Goal: Task Accomplishment & Management: Manage account settings

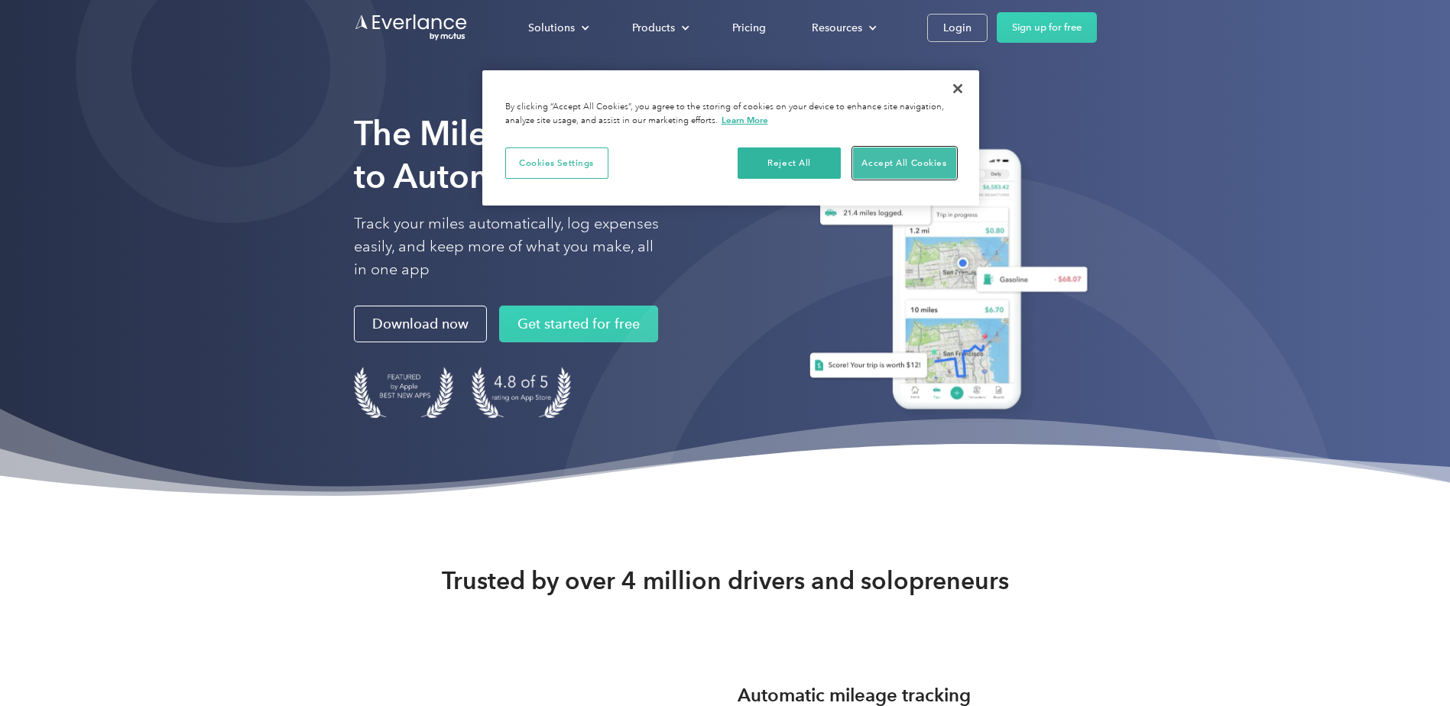
click at [938, 154] on button "Accept All Cookies" at bounding box center [904, 164] width 103 height 32
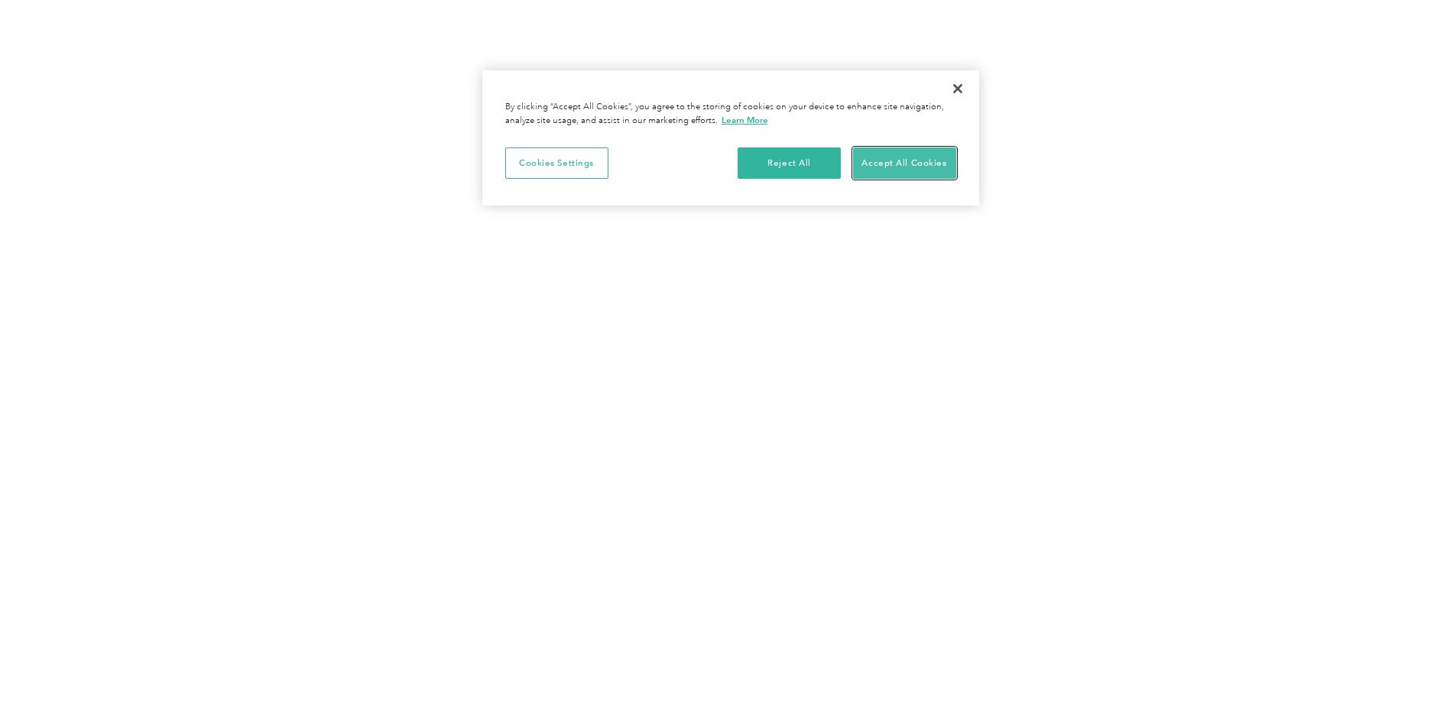
click at [898, 162] on button "Accept All Cookies" at bounding box center [904, 164] width 103 height 32
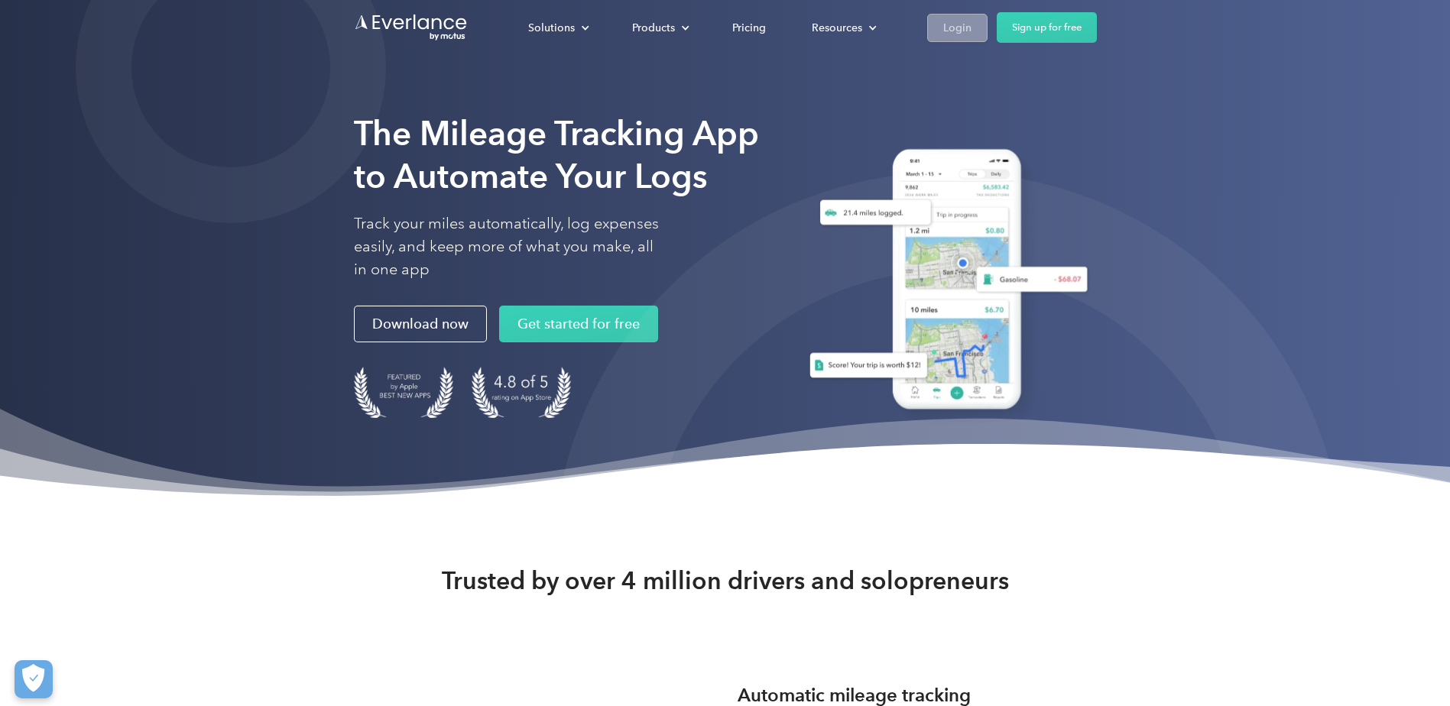
click at [964, 30] on div "Login" at bounding box center [958, 27] width 28 height 19
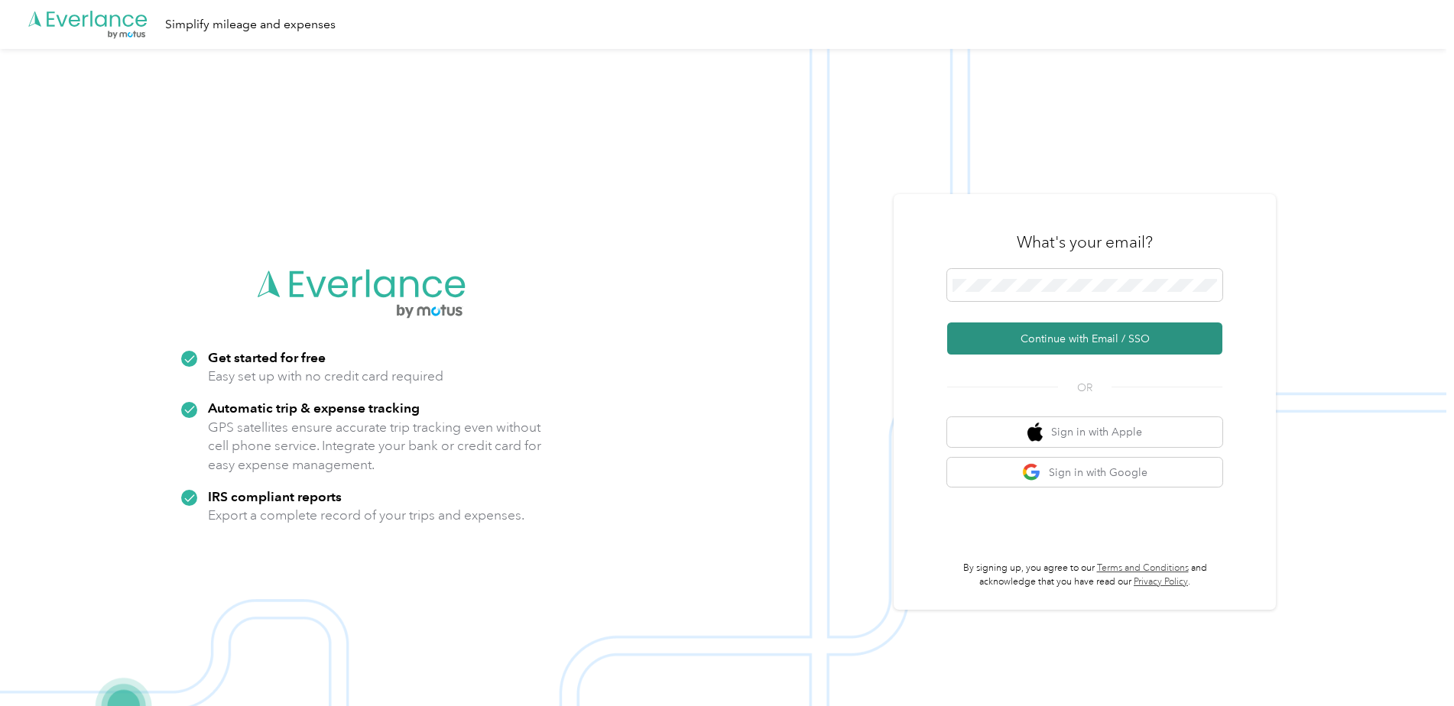
click at [1080, 348] on button "Continue with Email / SSO" at bounding box center [1084, 339] width 275 height 32
click at [1084, 335] on button "Continue with Email / SSO" at bounding box center [1084, 339] width 275 height 32
click at [1044, 278] on span at bounding box center [1084, 285] width 275 height 32
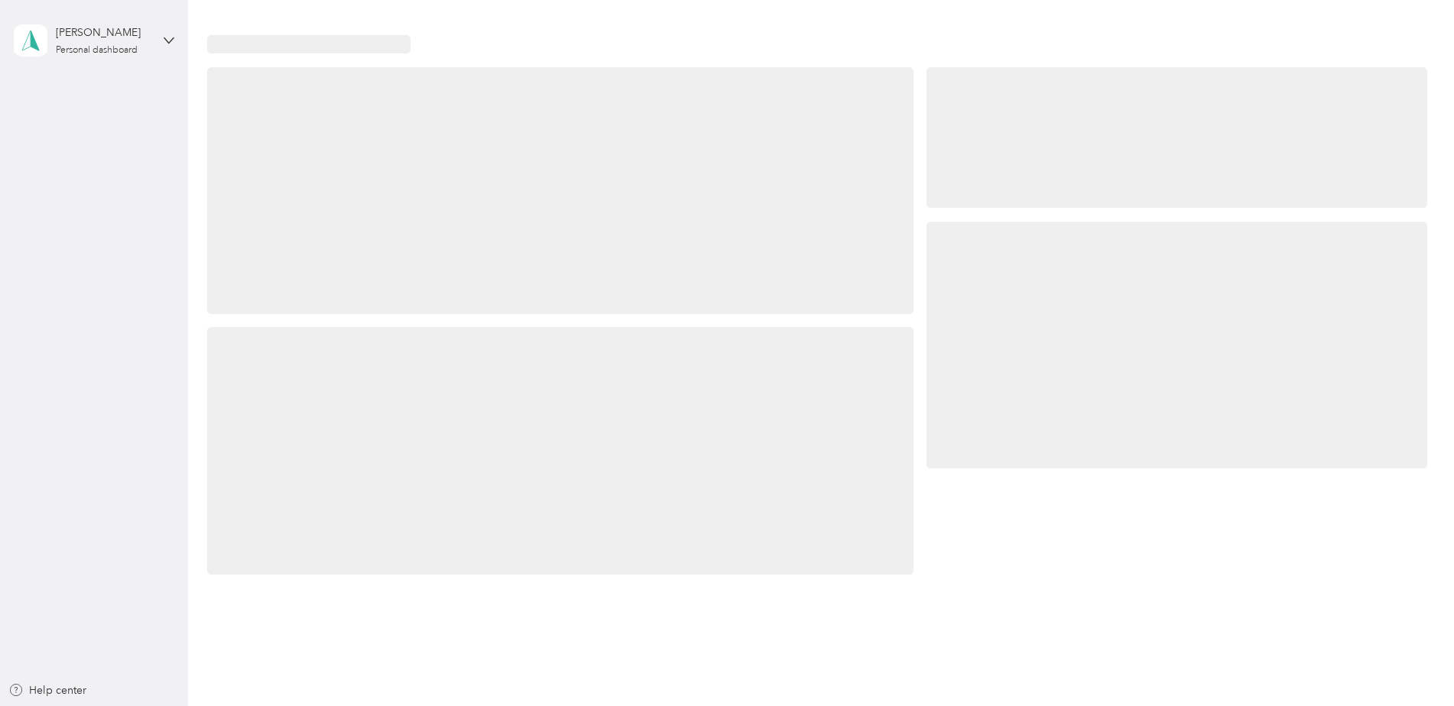
click at [1069, 331] on div at bounding box center [1177, 345] width 501 height 247
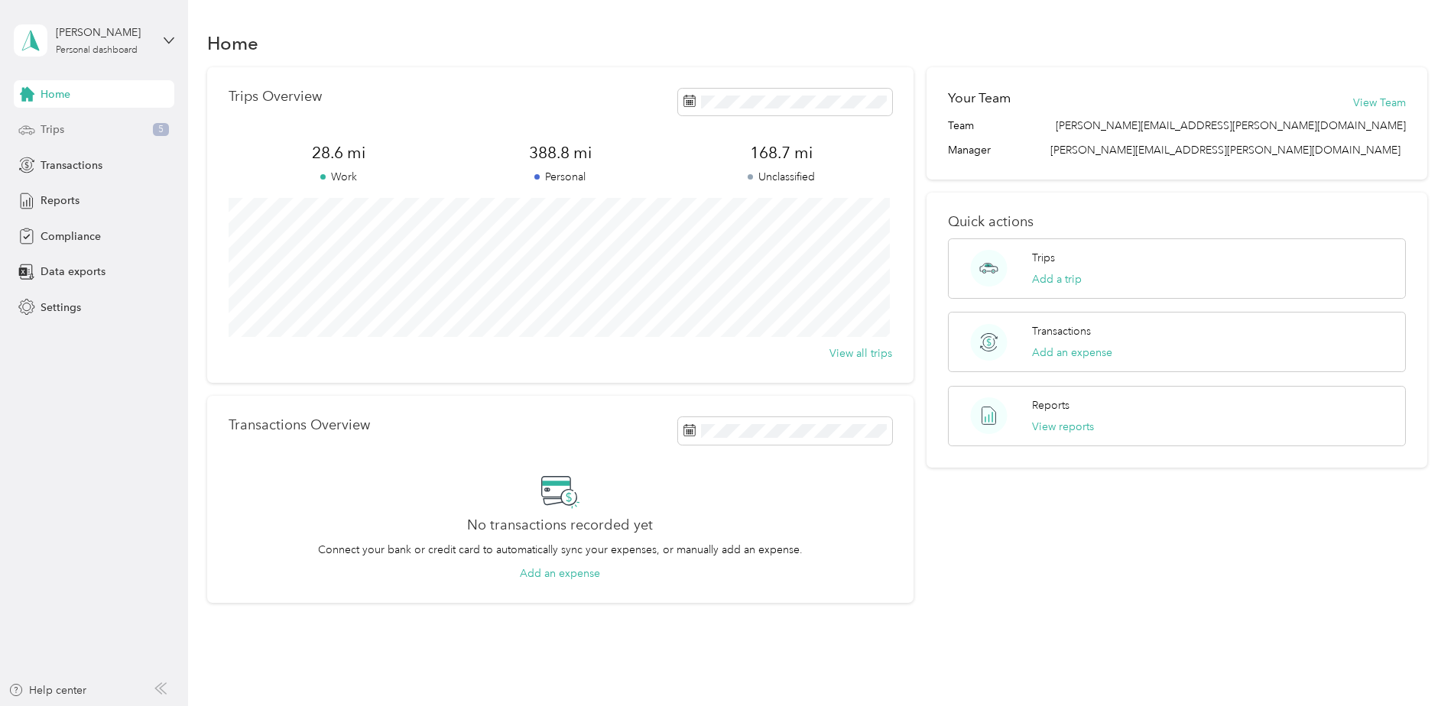
click at [97, 125] on div "Trips 5" at bounding box center [94, 130] width 161 height 28
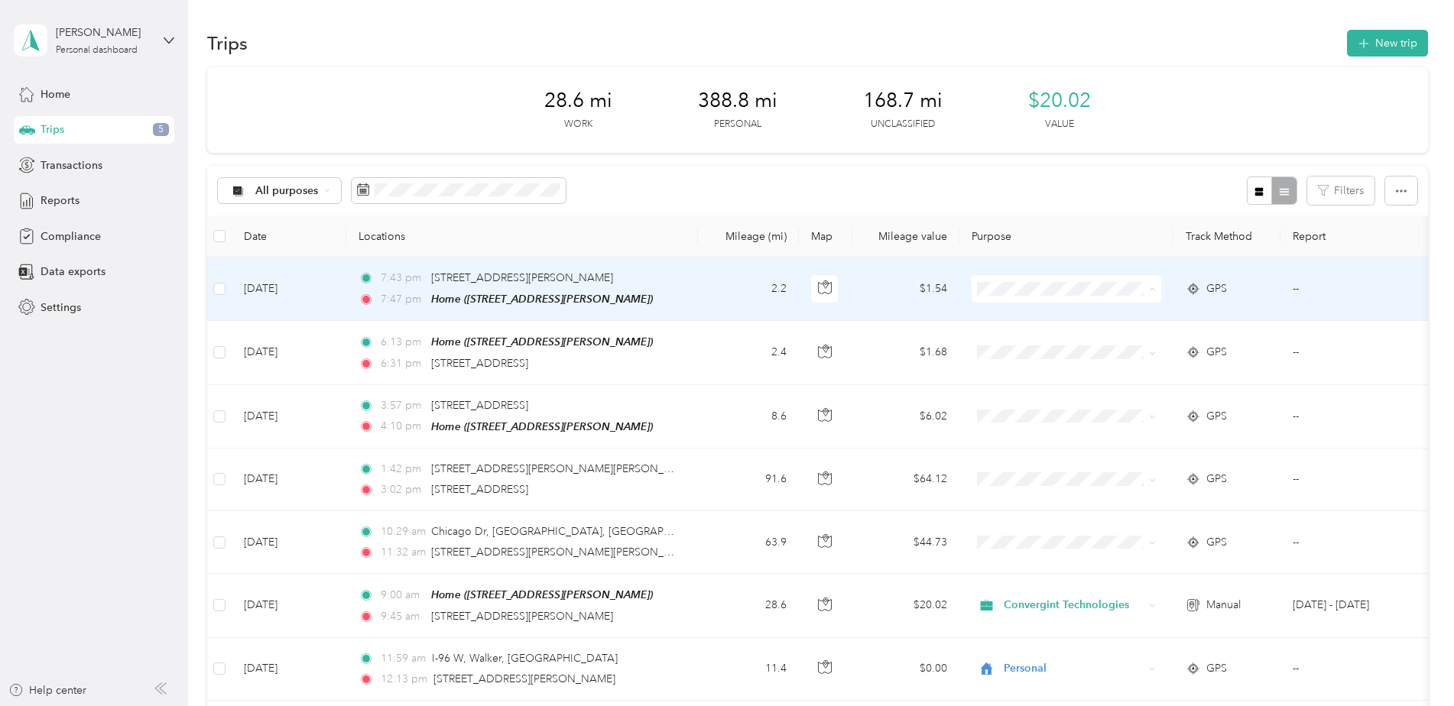
click at [1083, 349] on span "Personal" at bounding box center [1079, 344] width 141 height 16
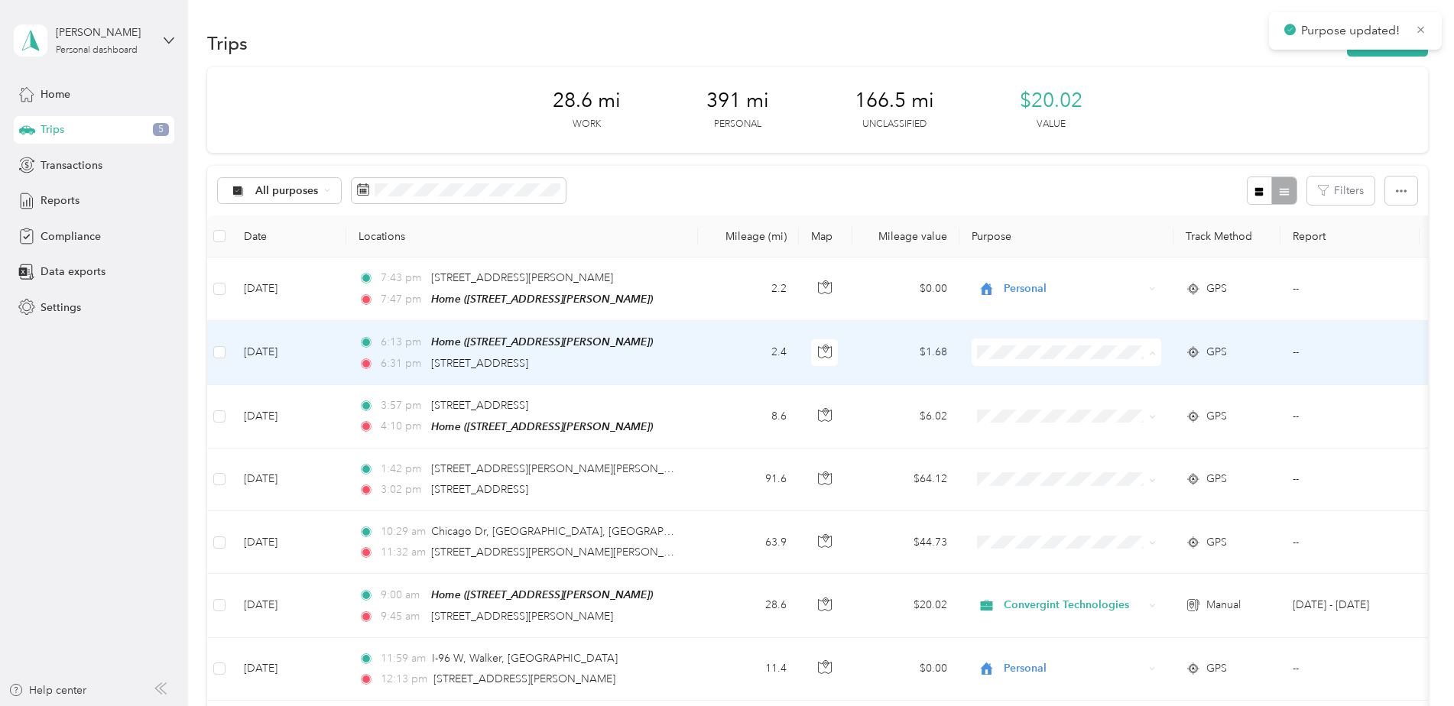
click at [1064, 411] on span "Personal" at bounding box center [1079, 407] width 141 height 16
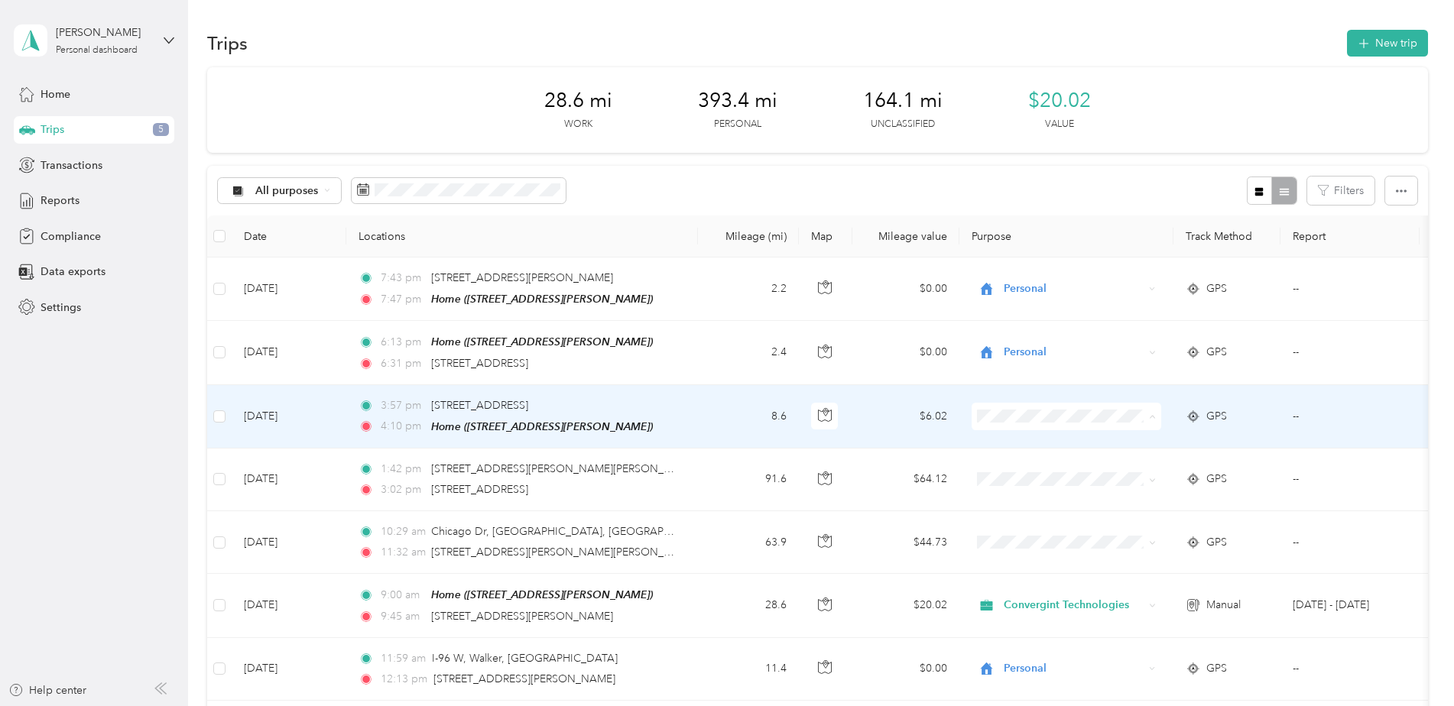
click at [1063, 462] on span "Personal" at bounding box center [1079, 470] width 141 height 16
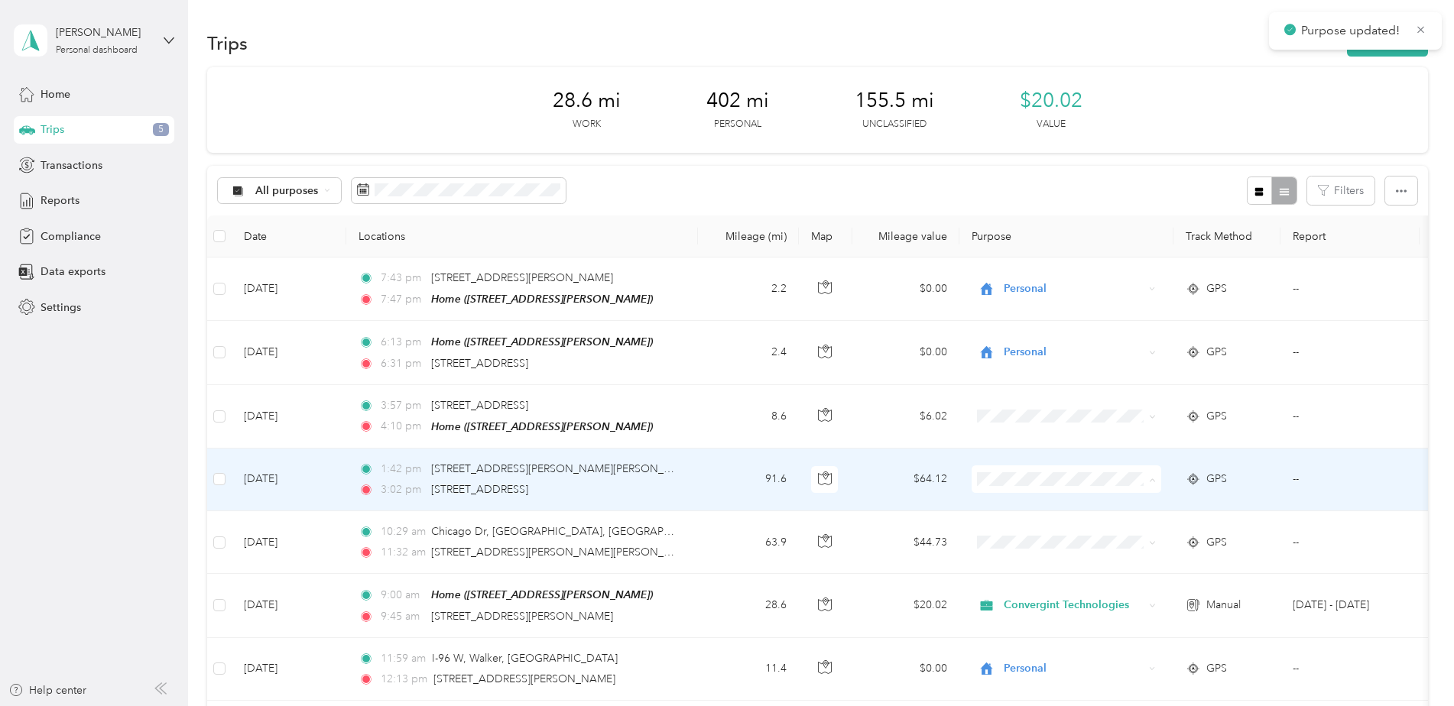
click at [1033, 508] on span "Convergint Technologies" at bounding box center [1079, 506] width 141 height 16
click at [1032, 505] on span "Convergint Technologies" at bounding box center [1079, 506] width 141 height 16
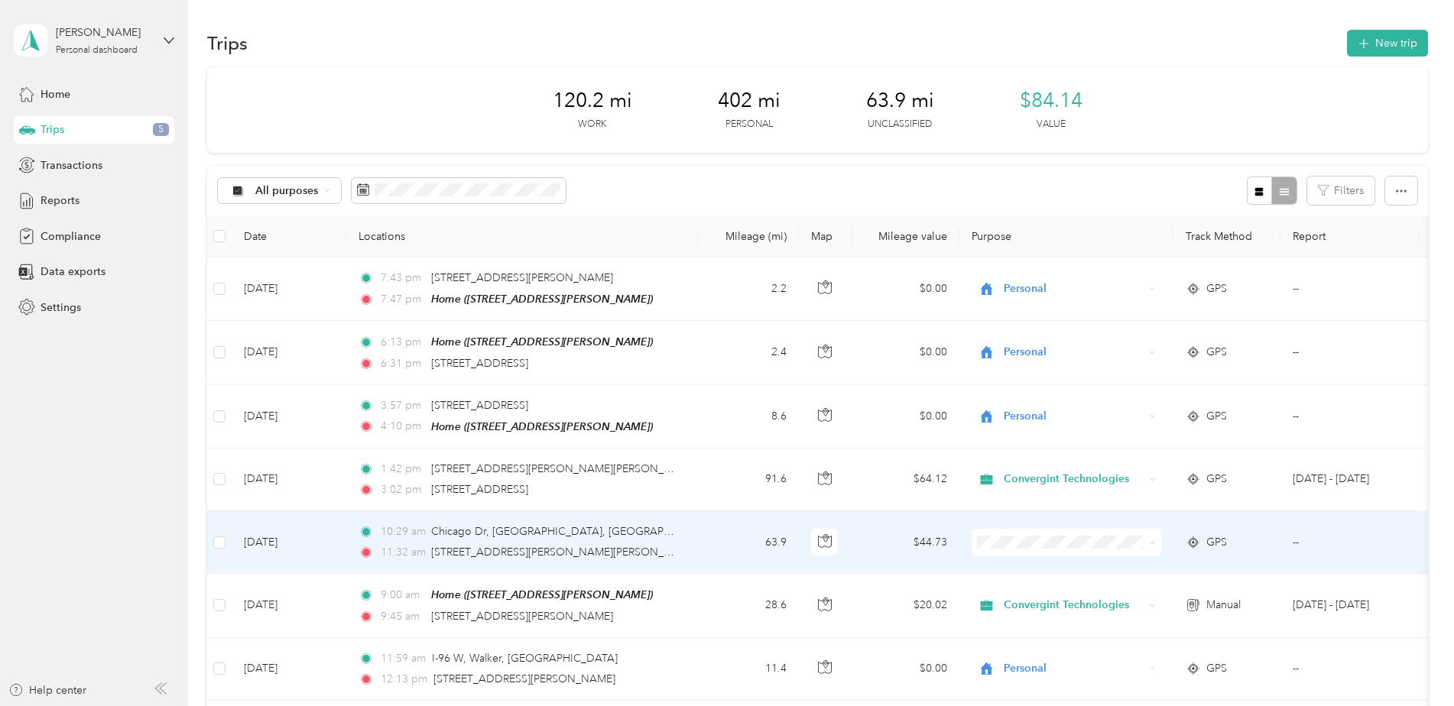
click at [1031, 564] on span "Convergint Technologies" at bounding box center [1079, 569] width 141 height 16
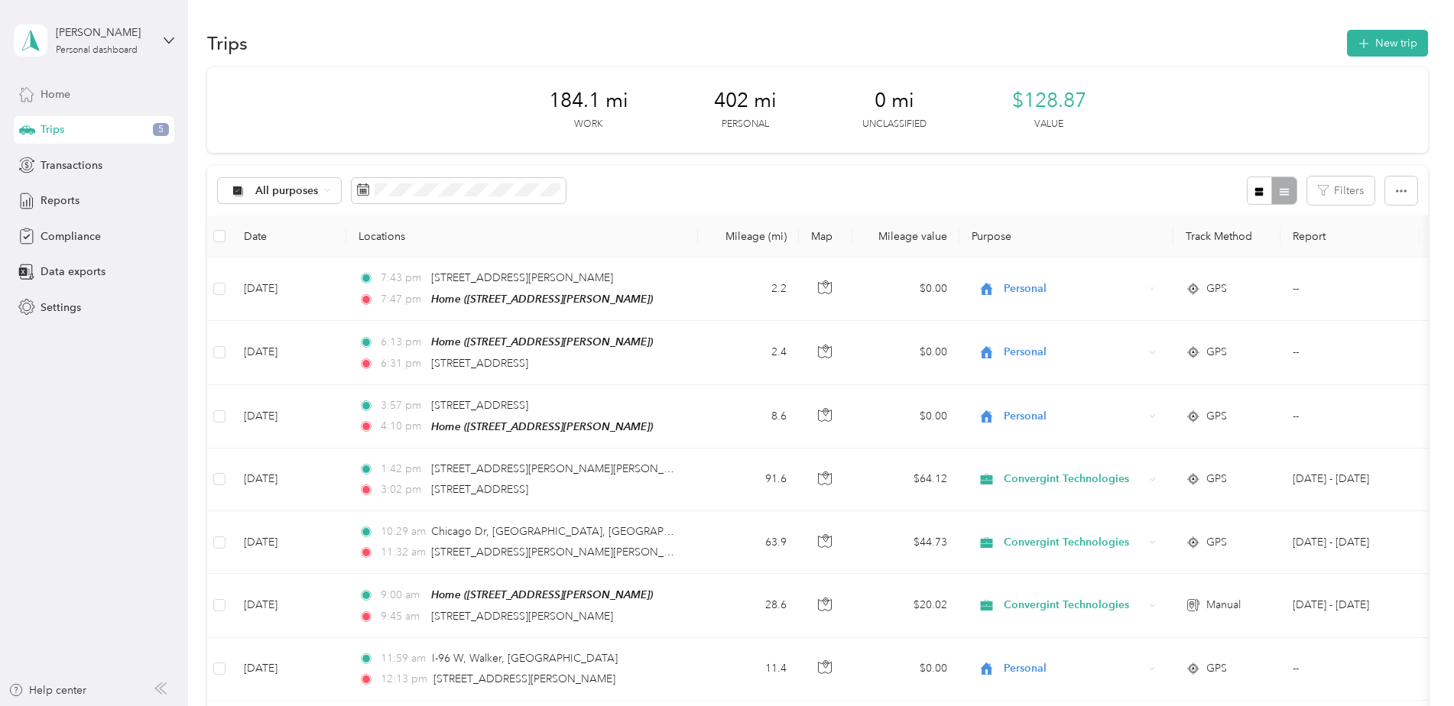
click at [64, 99] on span "Home" at bounding box center [56, 94] width 30 height 16
